Goal: Find specific page/section: Find specific page/section

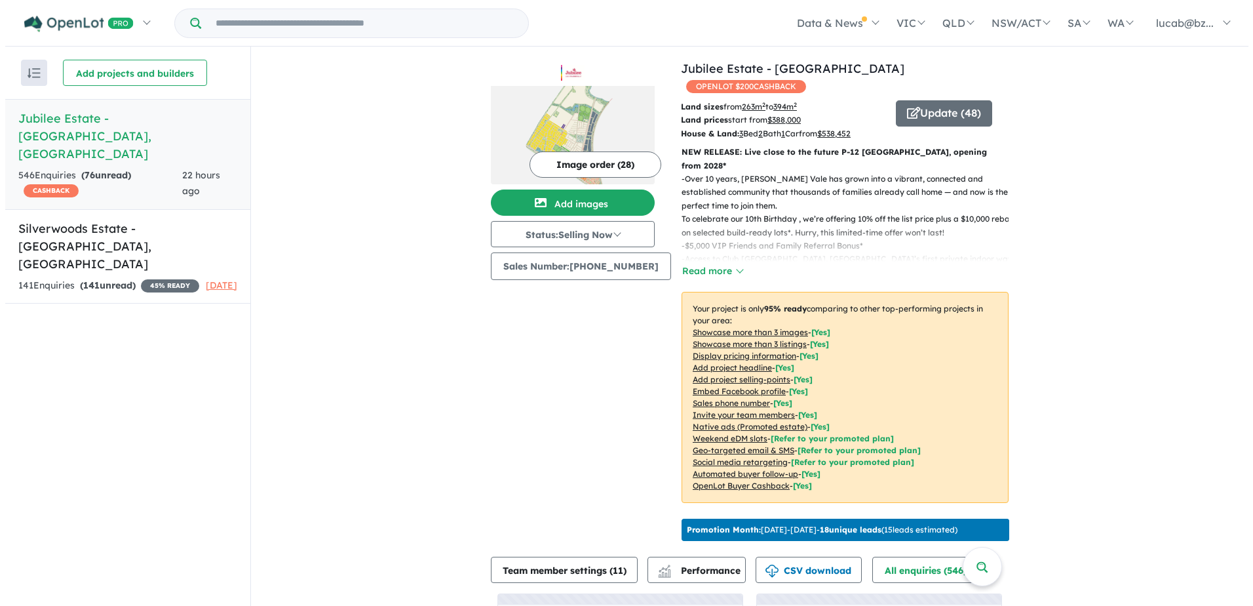
scroll to position [143, 0]
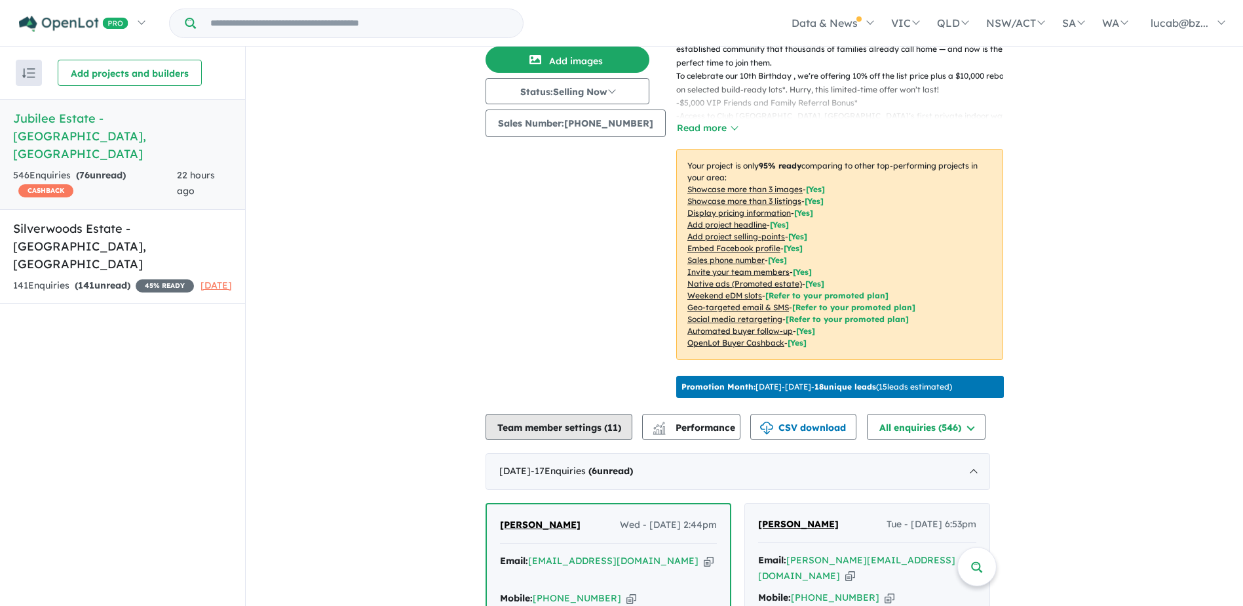
click at [493, 417] on button "Team member settings ( 11 )" at bounding box center [559, 427] width 147 height 26
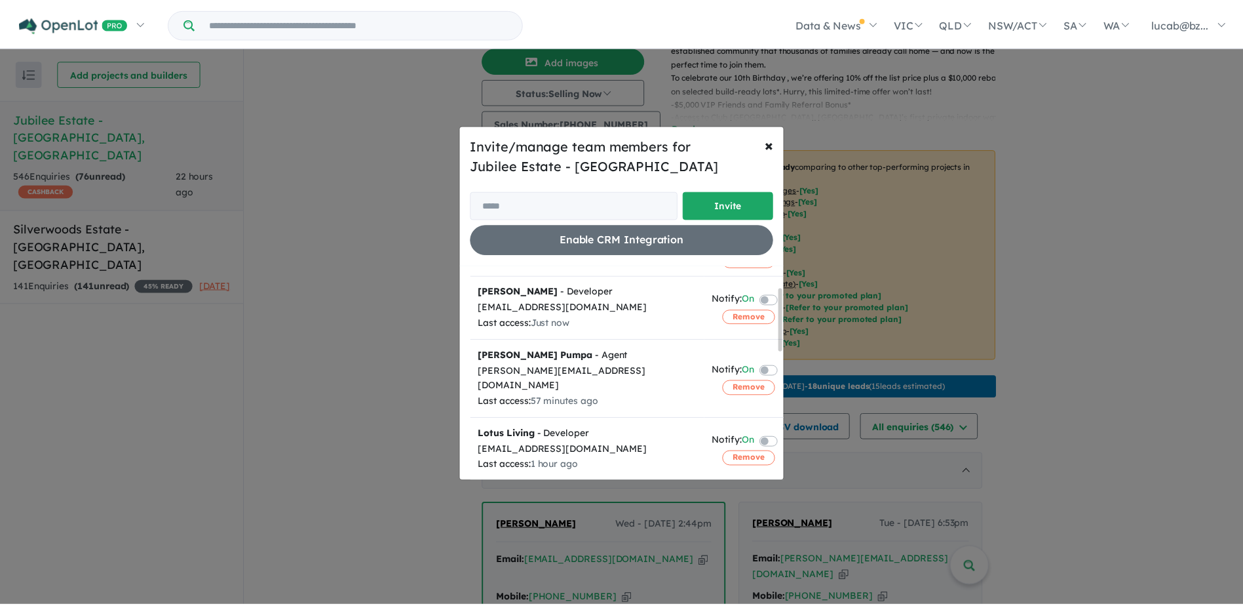
scroll to position [0, 0]
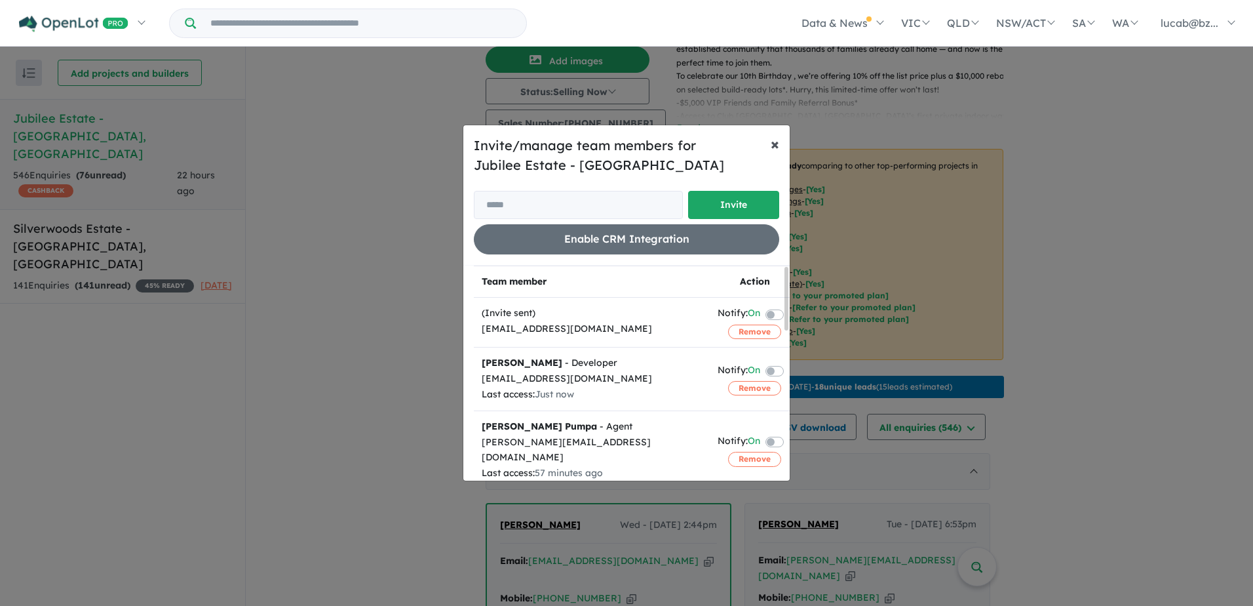
click at [776, 136] on span "×" at bounding box center [775, 144] width 9 height 20
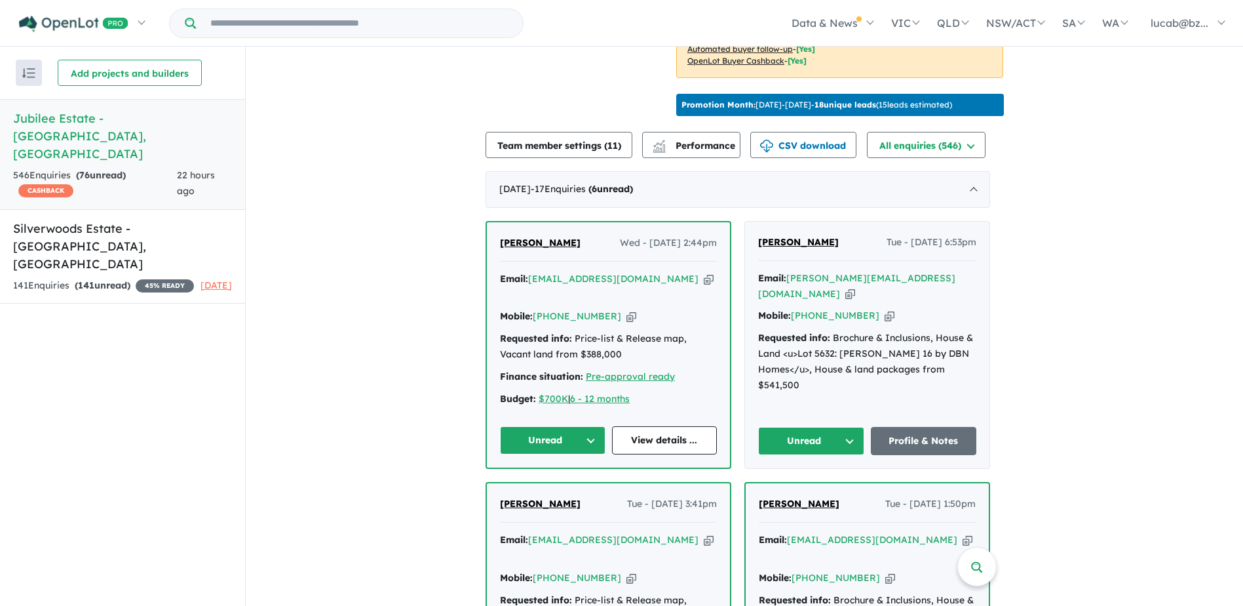
scroll to position [492, 0]
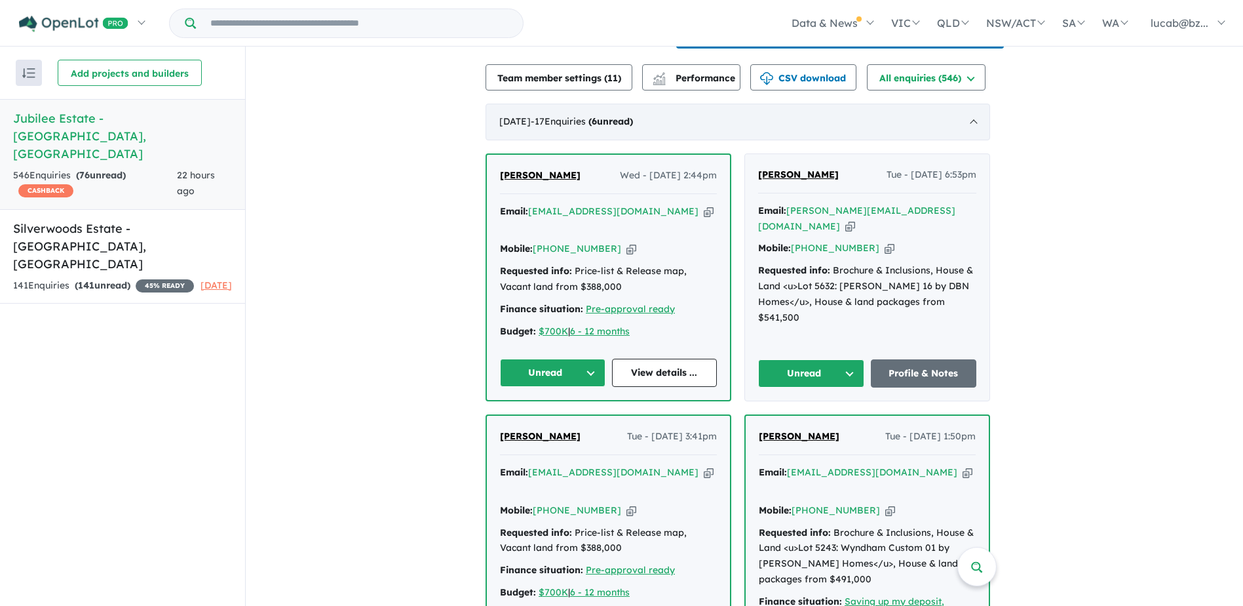
click at [565, 122] on div "[DATE] - 17 Enquir ies ( 6 unread)" at bounding box center [738, 122] width 505 height 37
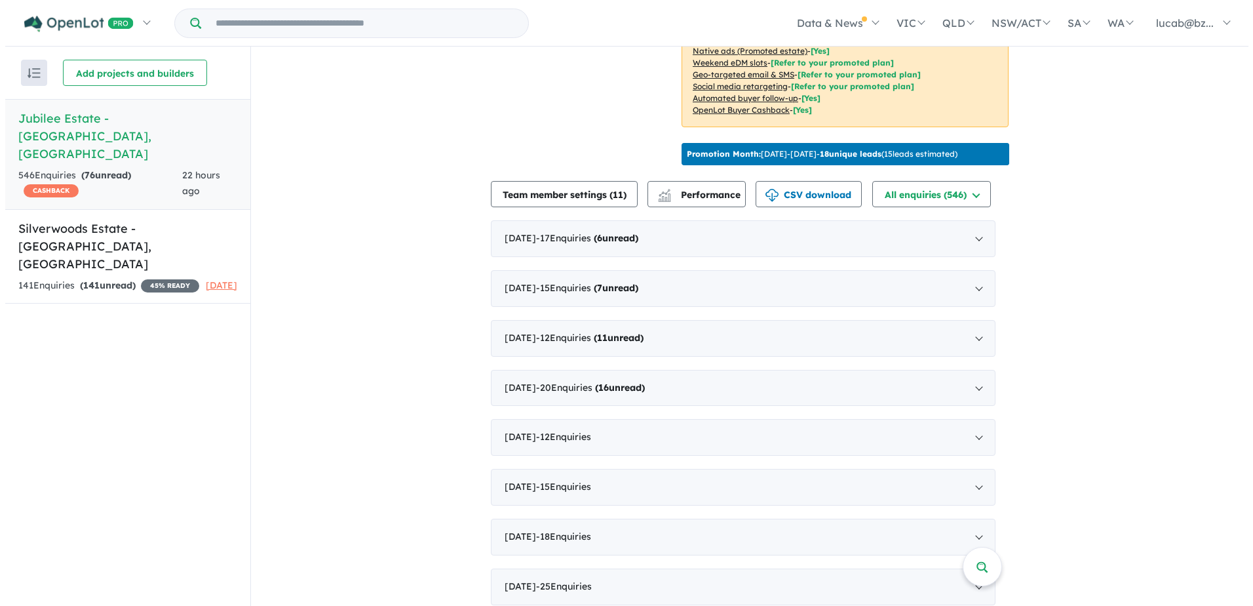
scroll to position [318, 0]
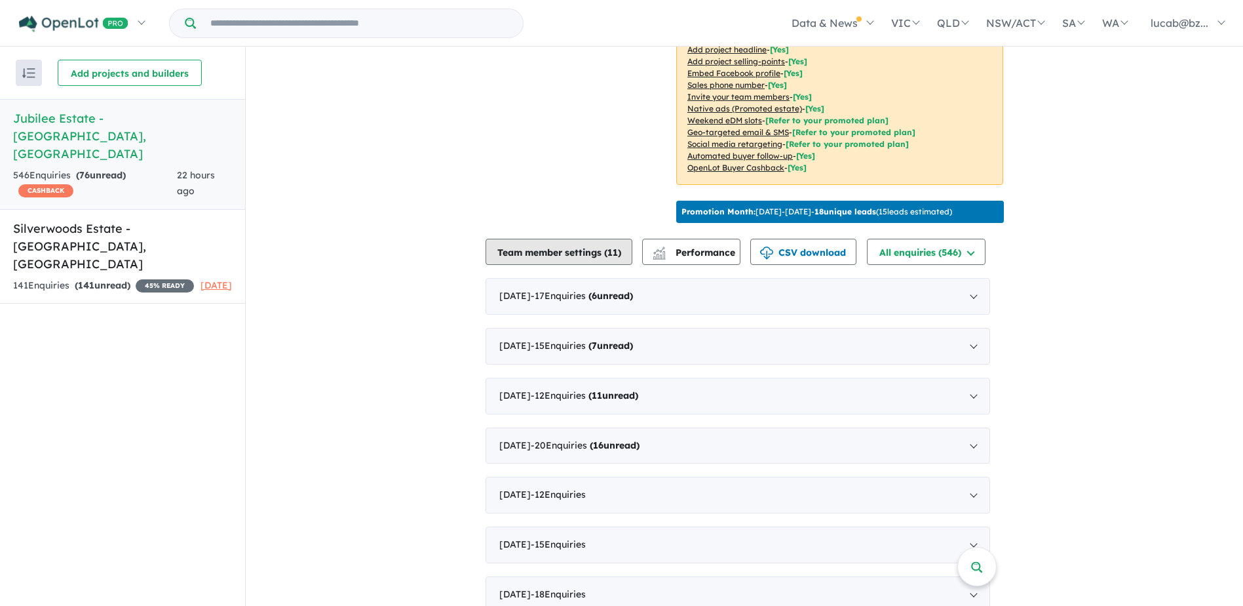
click at [575, 241] on button "Team member settings ( 11 )" at bounding box center [559, 252] width 147 height 26
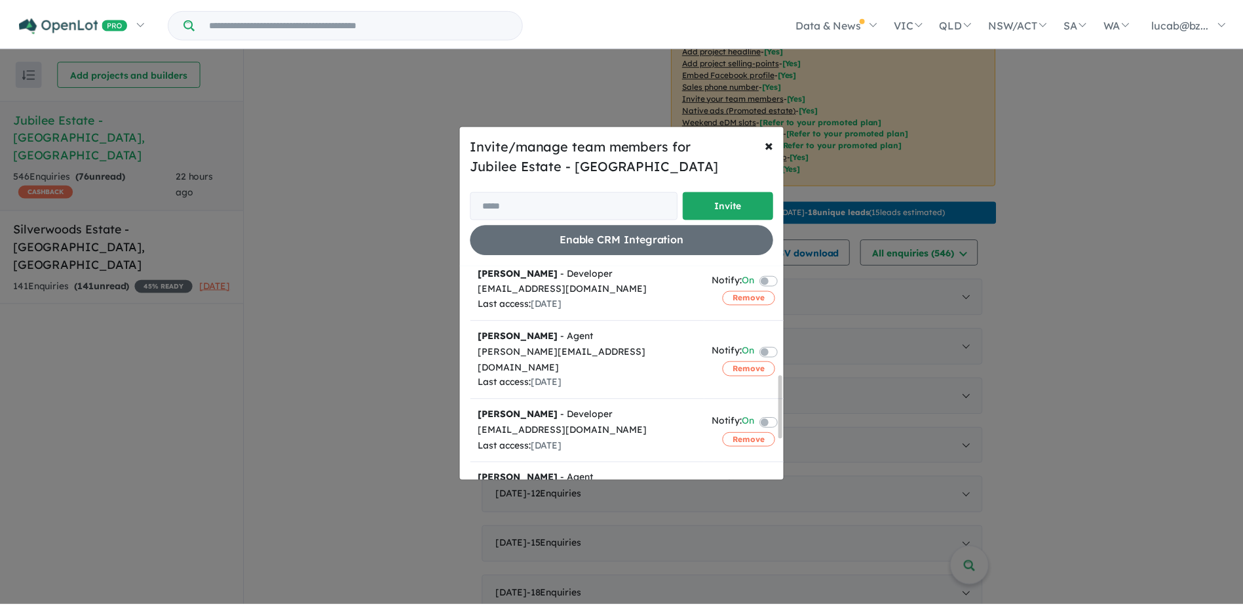
scroll to position [372, 0]
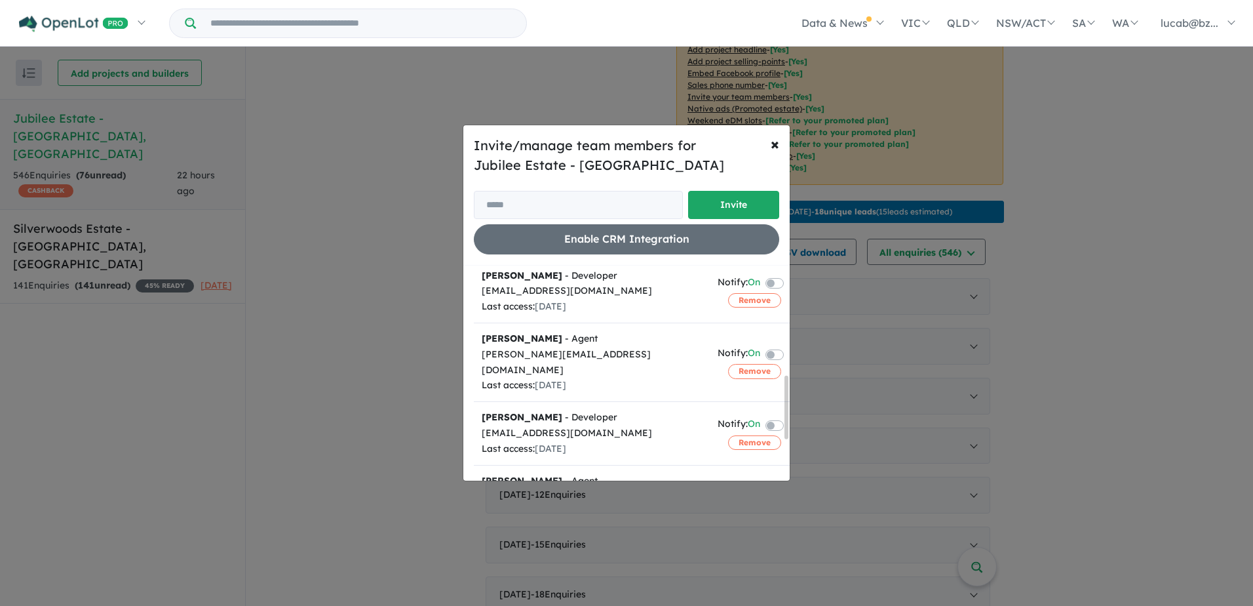
drag, startPoint x: 785, startPoint y: 386, endPoint x: 785, endPoint y: 397, distance: 11.1
click at [785, 397] on div at bounding box center [786, 407] width 4 height 64
click at [780, 137] on button "× Close" at bounding box center [774, 143] width 29 height 37
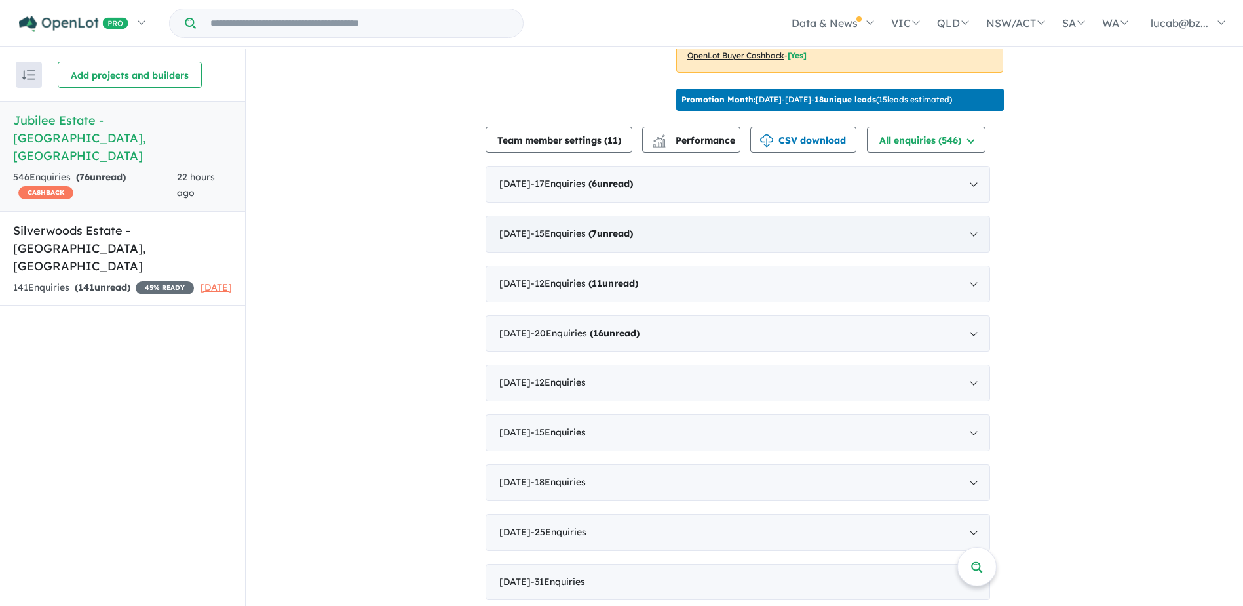
scroll to position [437, 0]
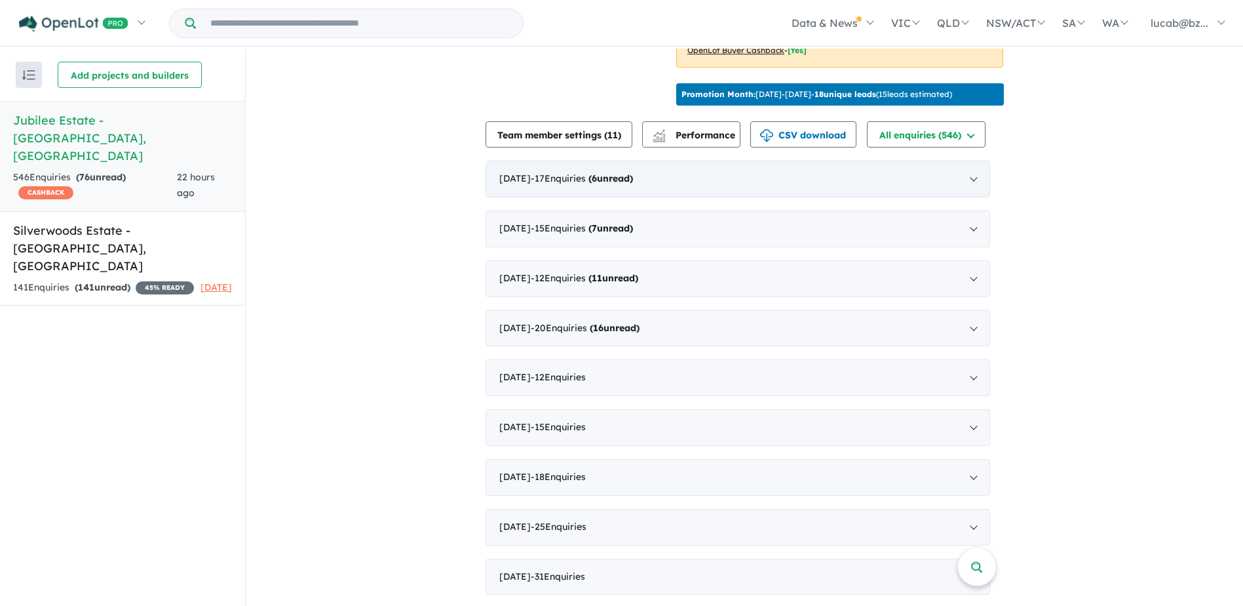
click at [592, 164] on div "[DATE] - 17 Enquir ies ( 6 unread)" at bounding box center [738, 179] width 505 height 37
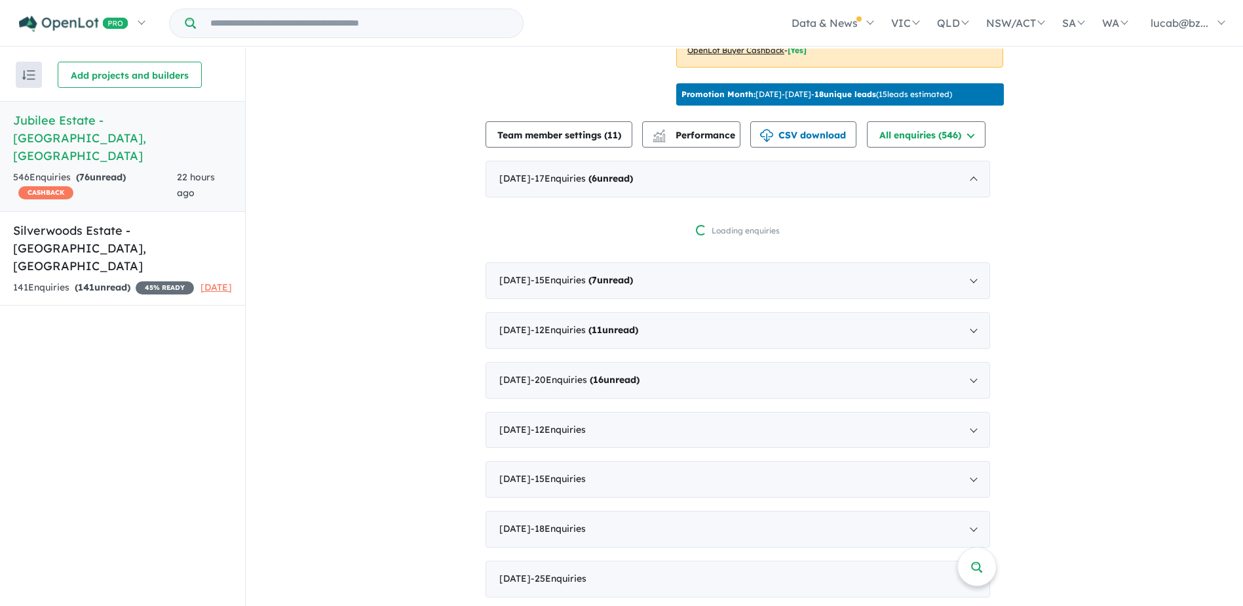
scroll to position [2, 0]
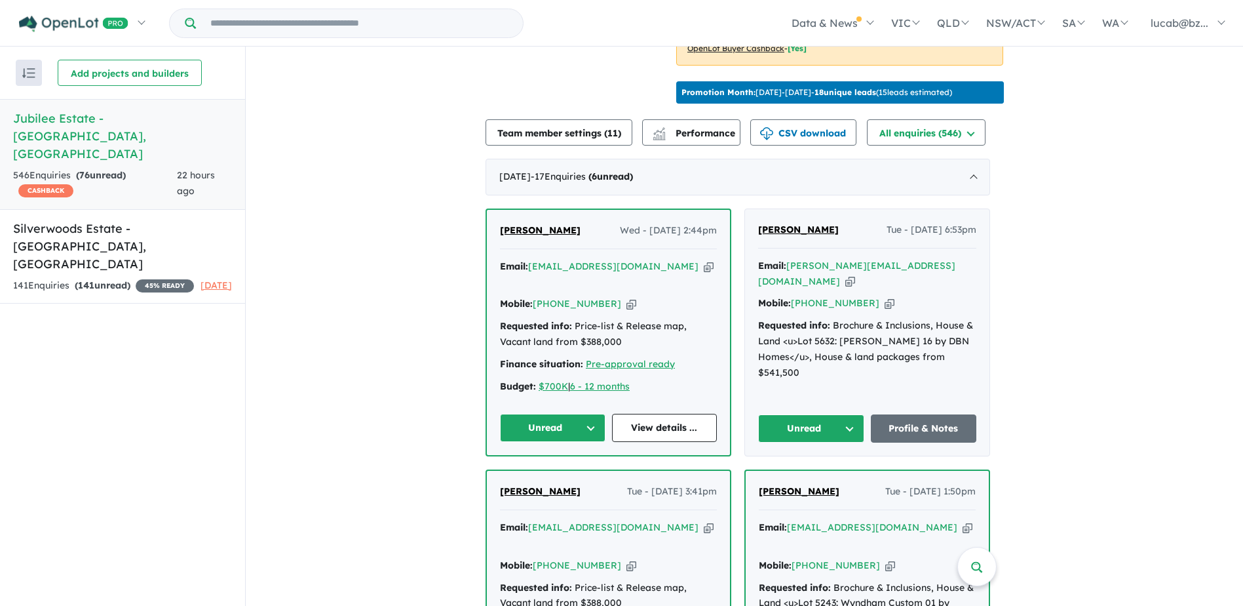
drag, startPoint x: 891, startPoint y: 223, endPoint x: 972, endPoint y: 220, distance: 80.7
click at [972, 222] on span "Tue - [DATE] 6:53pm" at bounding box center [932, 230] width 90 height 16
drag, startPoint x: 972, startPoint y: 220, endPoint x: 1065, endPoint y: 233, distance: 94.1
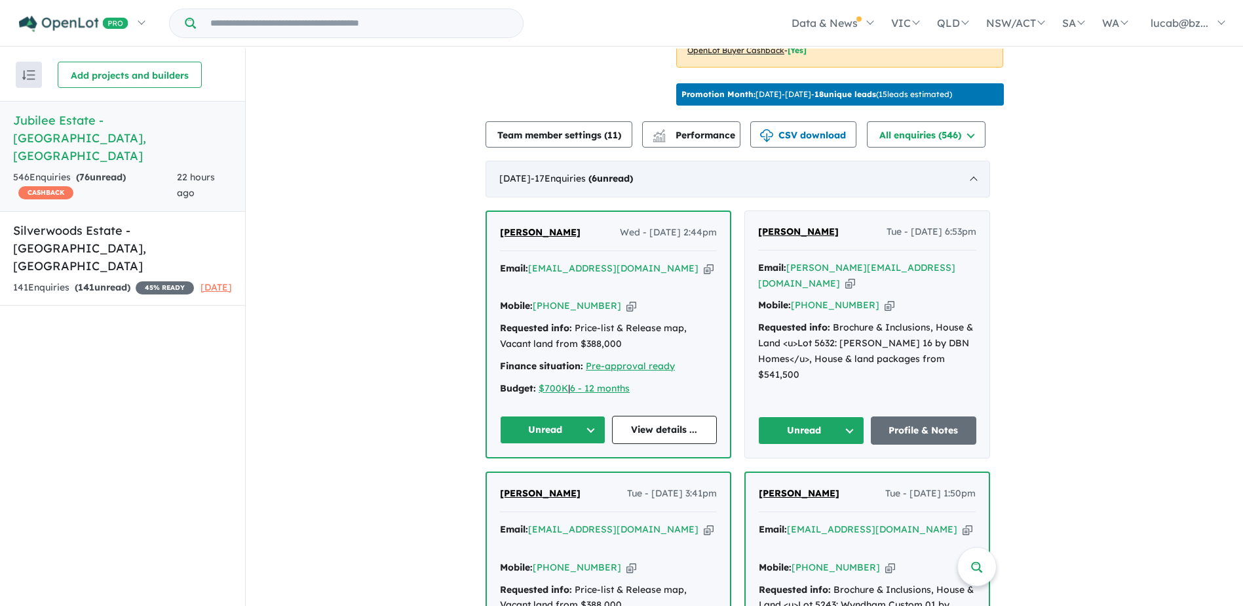
click at [707, 187] on div "[DATE] - 17 Enquir ies ( 6 unread)" at bounding box center [738, 179] width 505 height 37
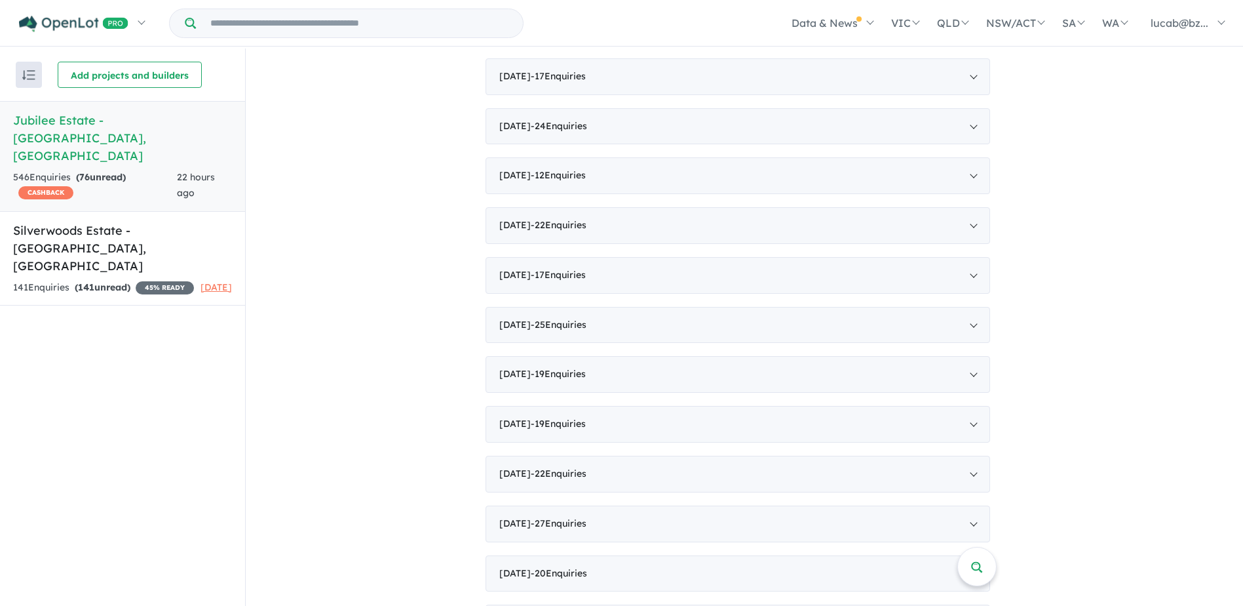
scroll to position [1224, 0]
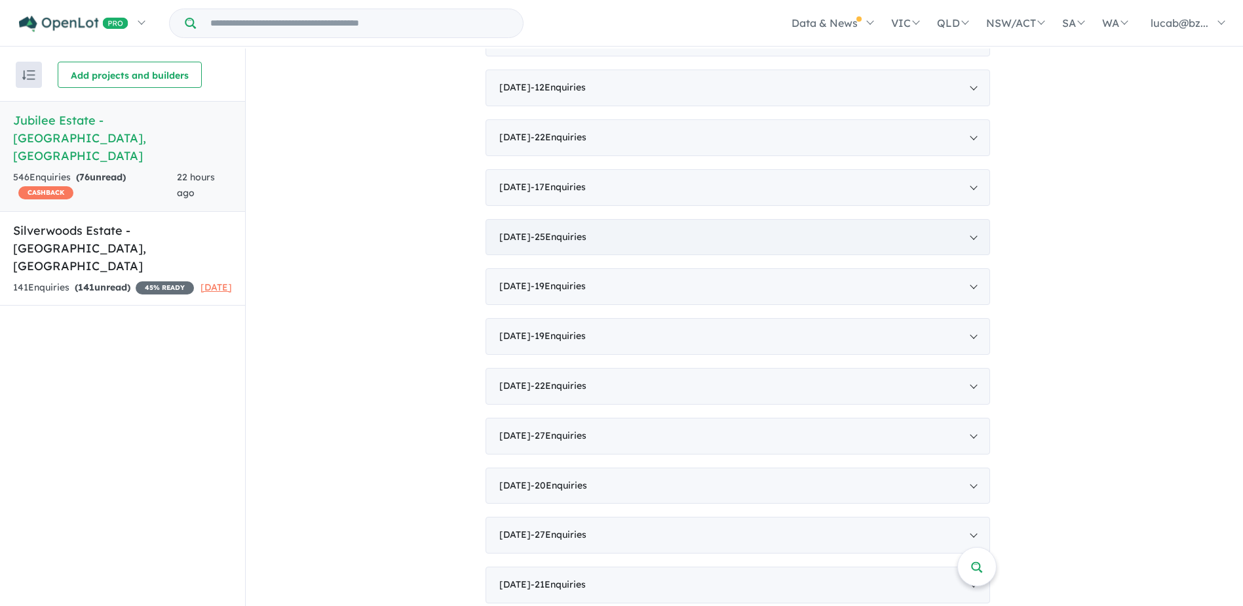
click at [573, 241] on div "[DATE] - 25 Enquir ies ( 0 unread)" at bounding box center [738, 237] width 505 height 37
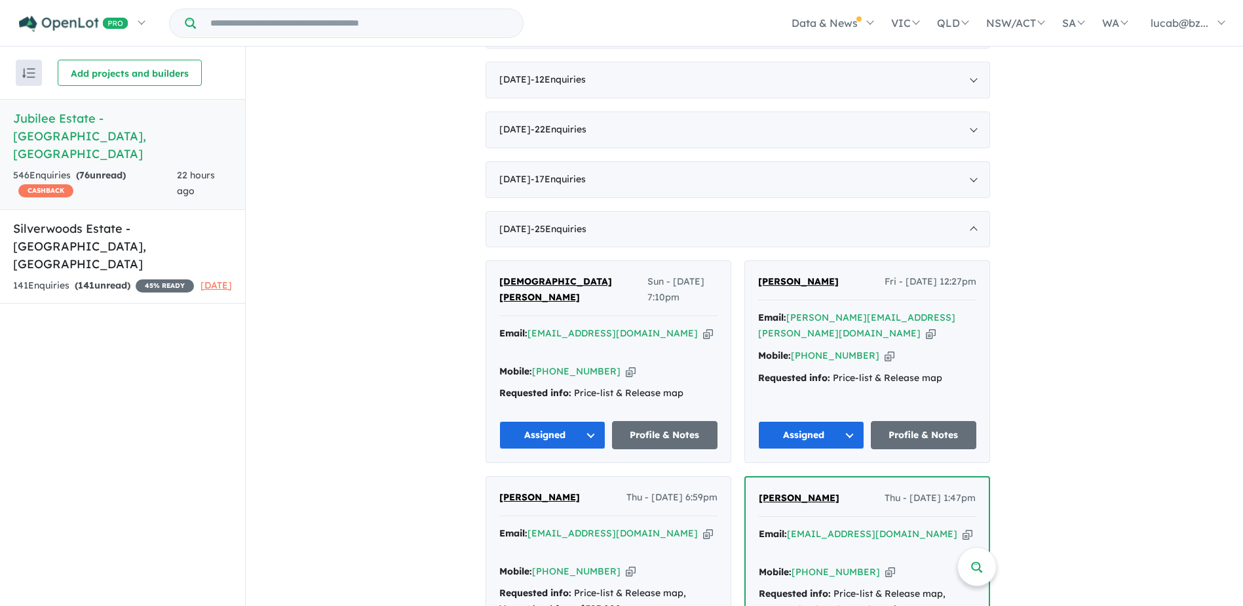
scroll to position [1136, 0]
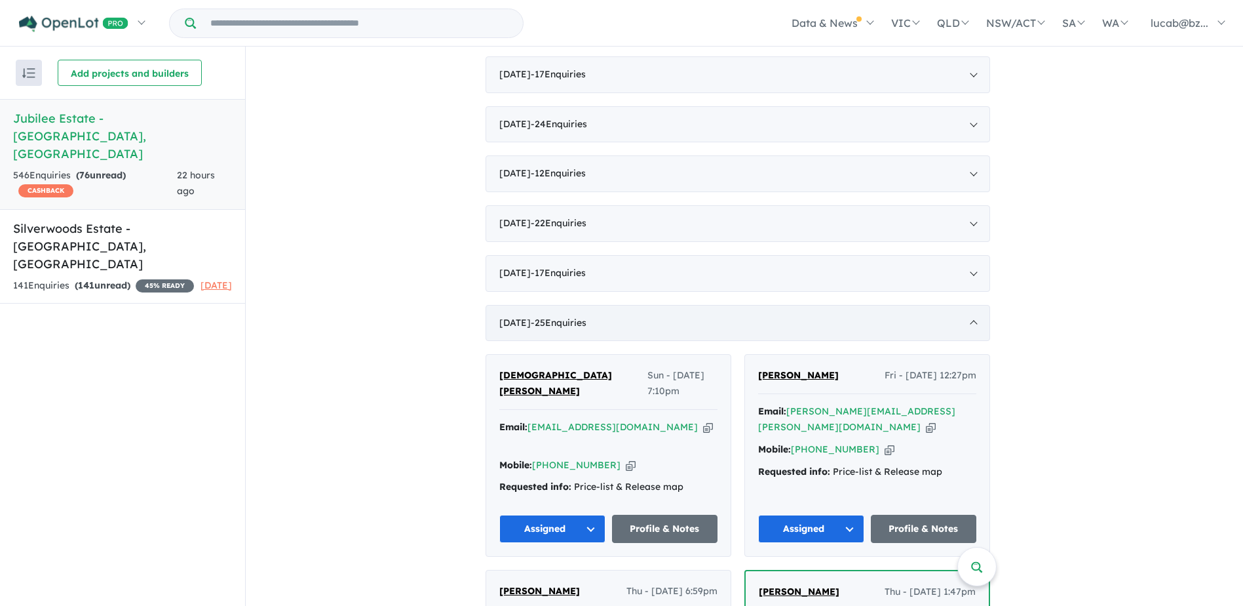
click at [541, 327] on div "[DATE] - 25 Enquir ies ( 0 unread)" at bounding box center [738, 323] width 505 height 37
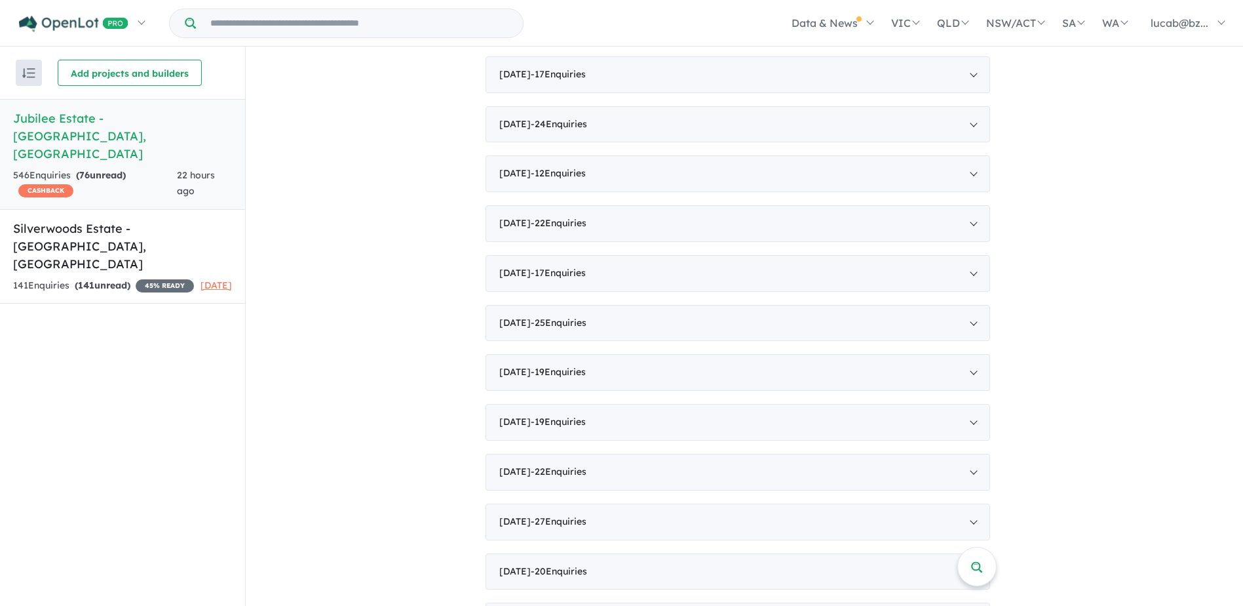
click at [131, 112] on h5 "Jubilee Estate - [GEOGRAPHIC_DATA] , [GEOGRAPHIC_DATA]" at bounding box center [122, 135] width 219 height 53
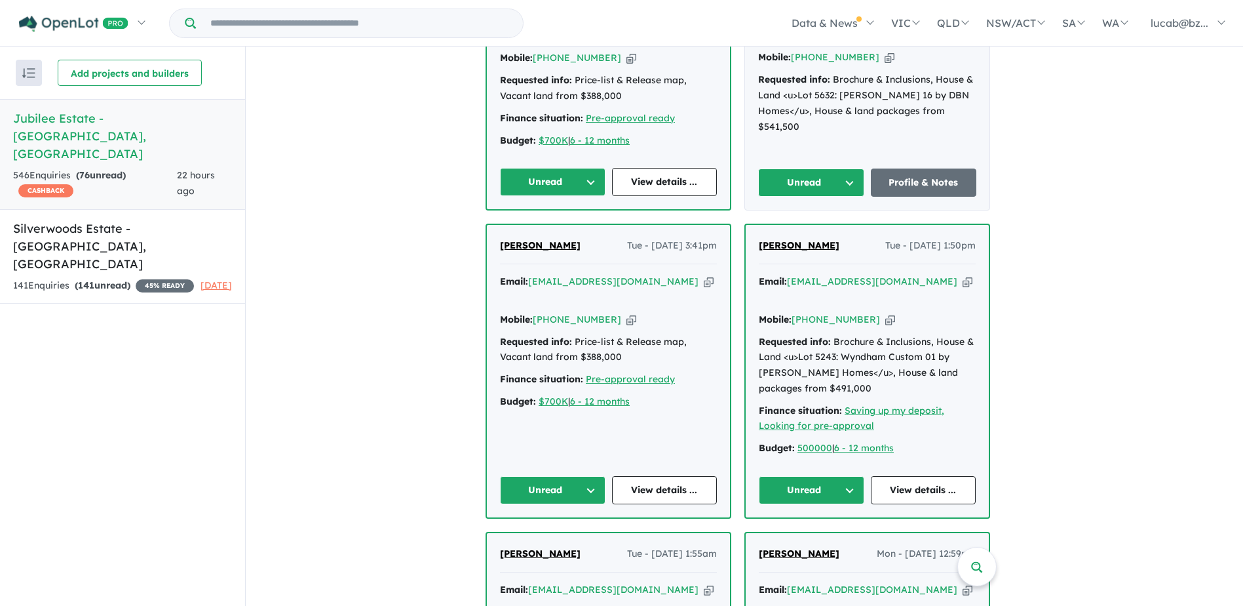
scroll to position [143, 0]
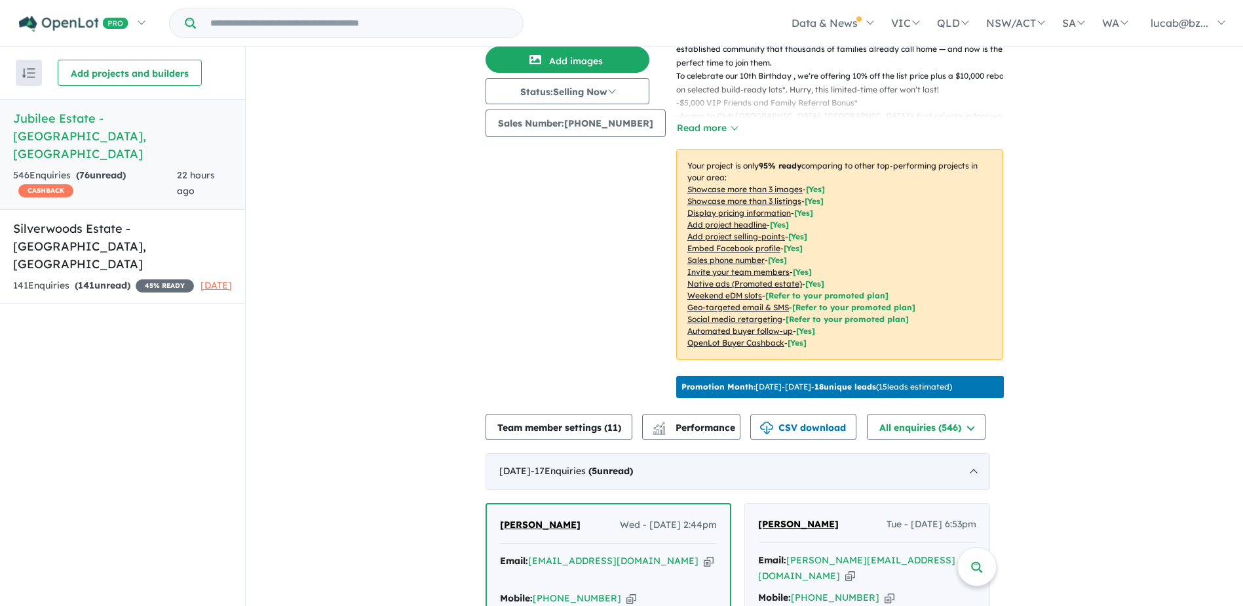
click at [572, 454] on div "[DATE] - 17 Enquir ies ( 5 unread)" at bounding box center [738, 471] width 505 height 37
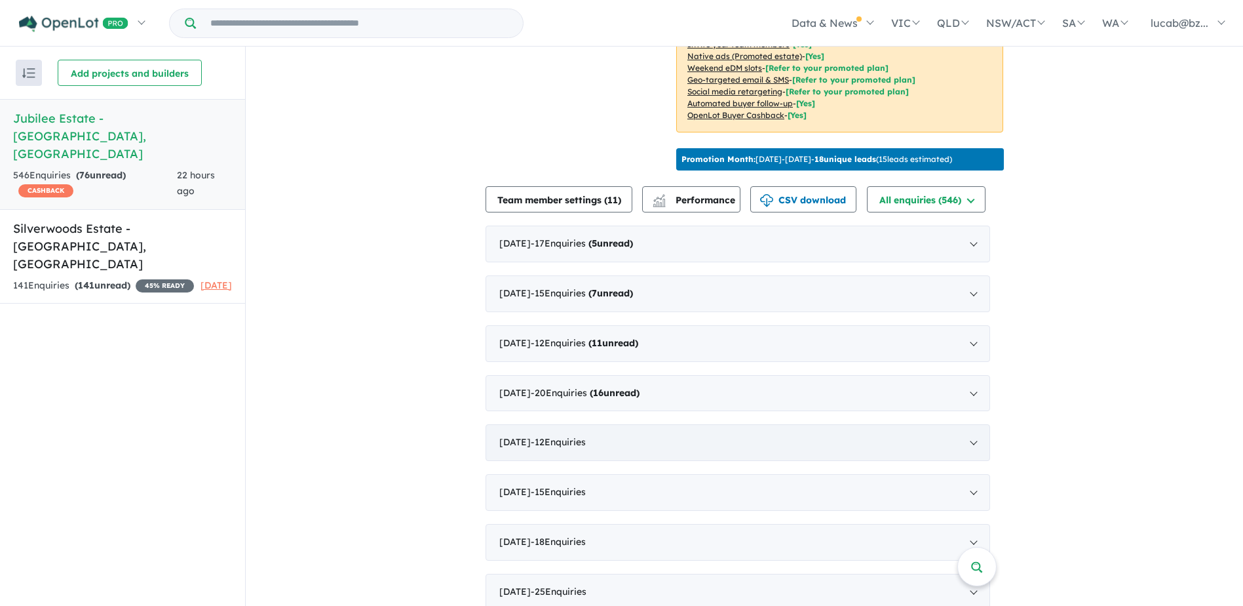
scroll to position [294, 0]
